Goal: Task Accomplishment & Management: Manage account settings

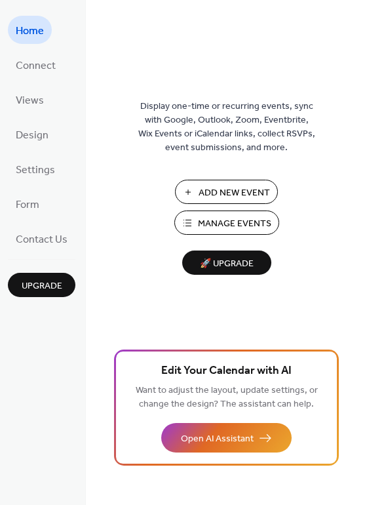
click at [207, 224] on span "Manage Events" at bounding box center [234, 224] width 73 height 14
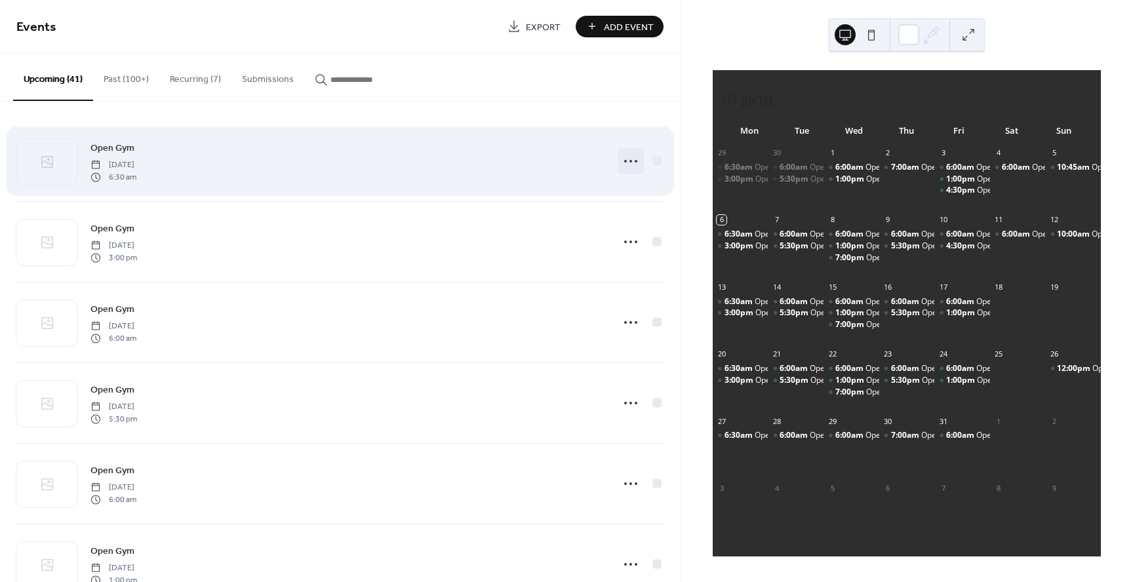
click at [624, 162] on circle at bounding box center [625, 161] width 3 height 3
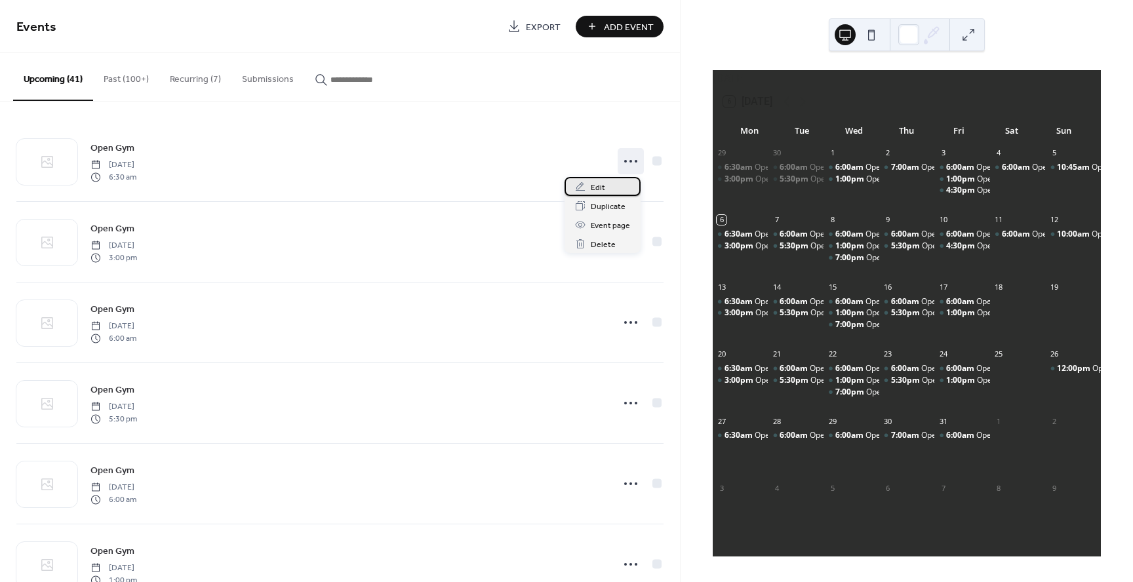
click at [603, 189] on span "Edit" at bounding box center [598, 188] width 14 height 14
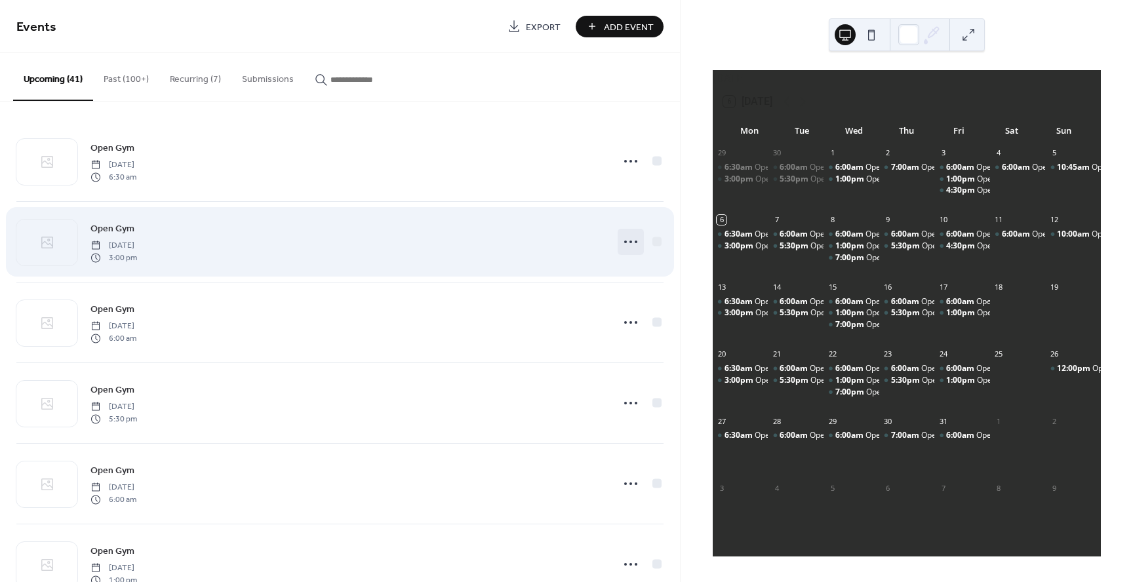
click at [622, 240] on icon at bounding box center [630, 241] width 21 height 21
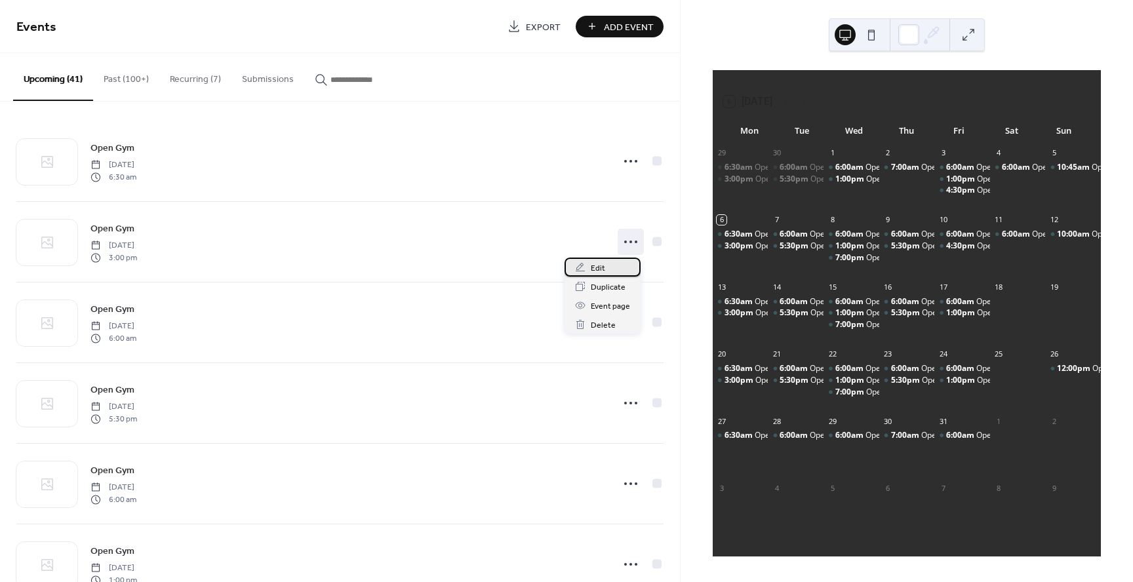
click at [592, 266] on span "Edit" at bounding box center [598, 269] width 14 height 14
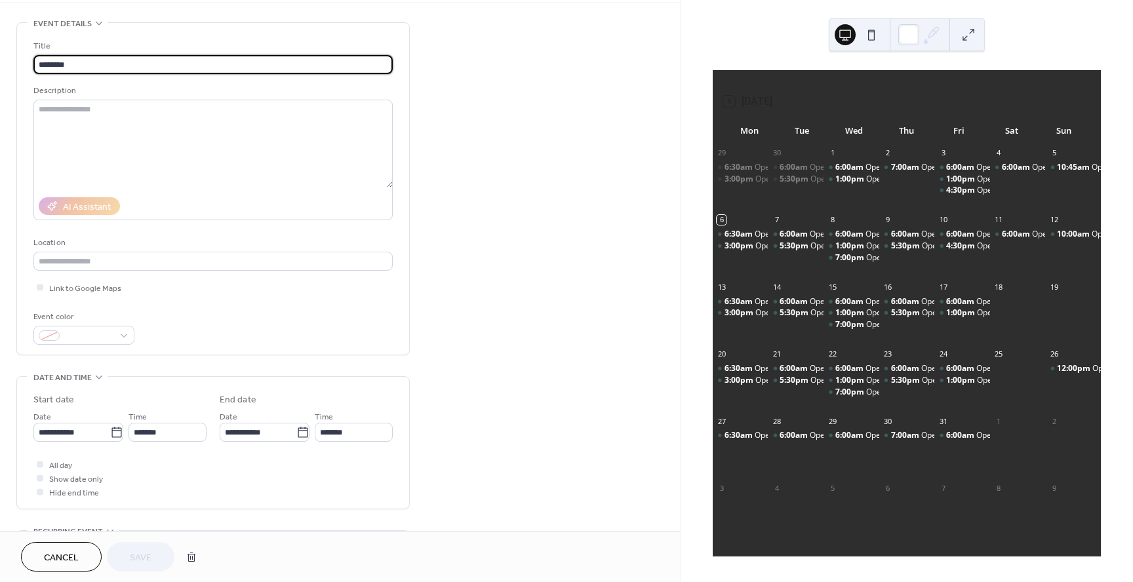
scroll to position [157, 0]
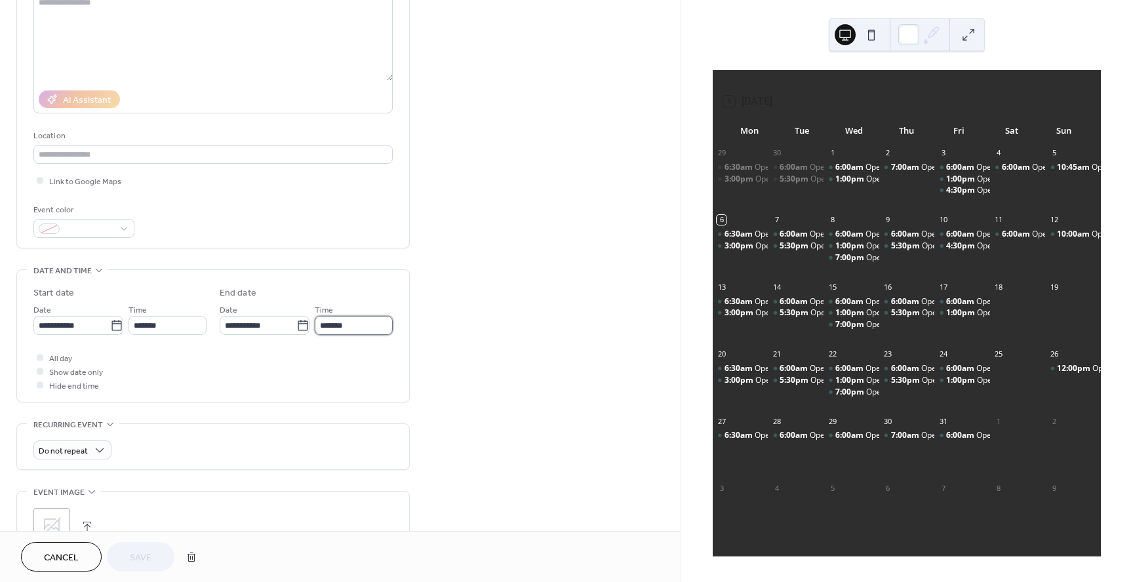
click at [351, 327] on input "*******" at bounding box center [354, 325] width 78 height 19
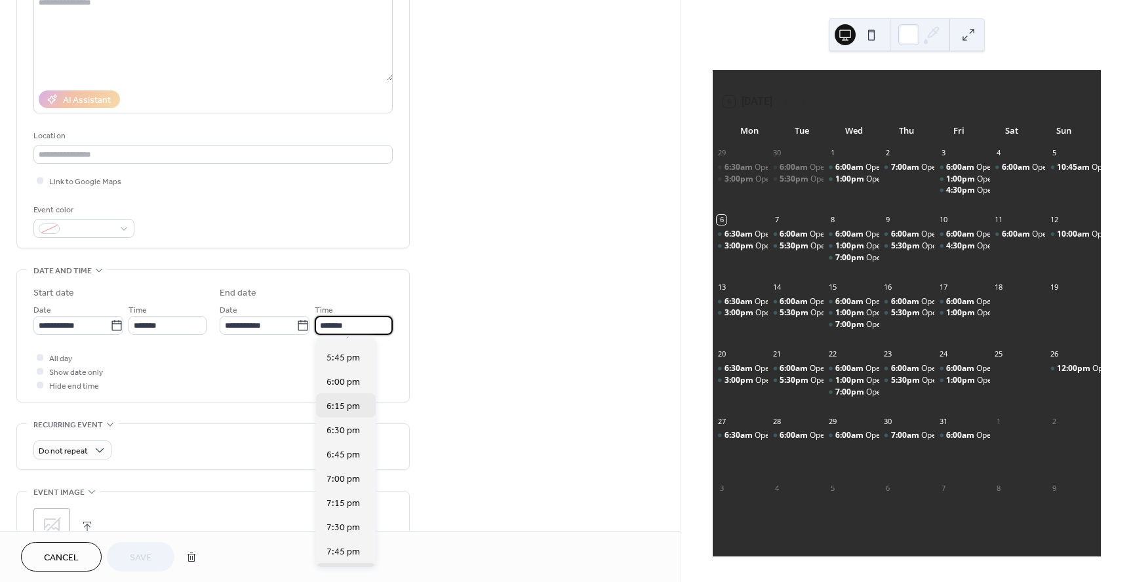
scroll to position [235, 0]
click at [343, 431] on span "6:30 pm" at bounding box center [343, 432] width 33 height 14
type input "*******"
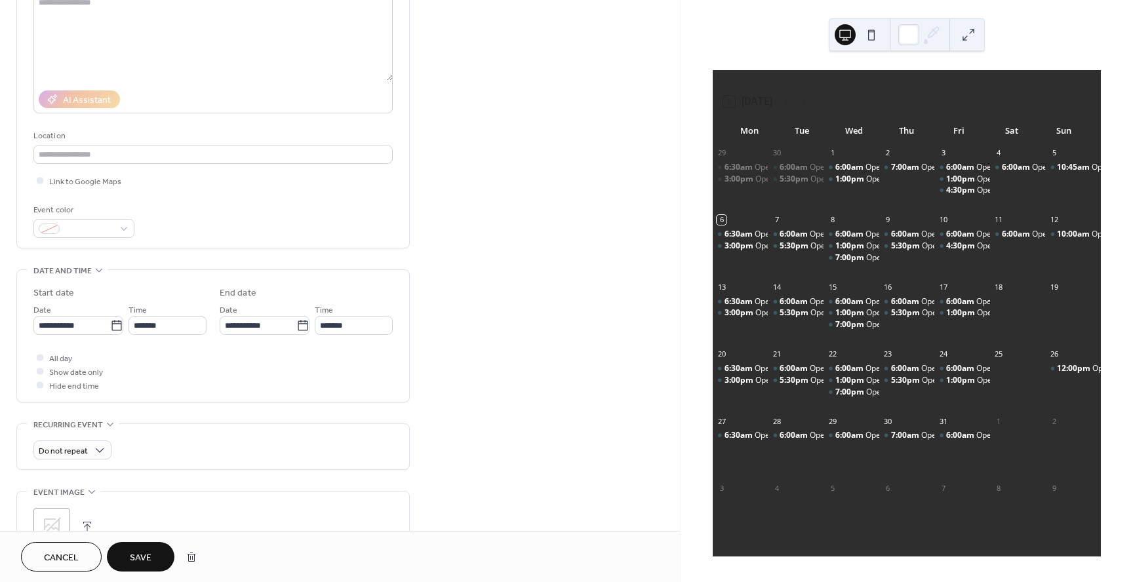
click at [147, 555] on span "Save" at bounding box center [141, 558] width 22 height 14
